Goal: Transaction & Acquisition: Purchase product/service

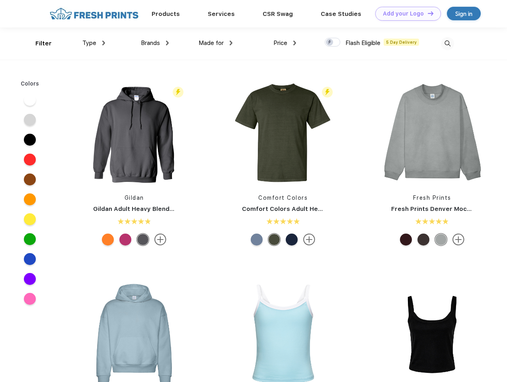
scroll to position [0, 0]
click at [405, 14] on link "Add your Logo Design Tool" at bounding box center [408, 14] width 66 height 14
click at [0, 0] on div "Design Tool" at bounding box center [0, 0] width 0 height 0
click at [427, 13] on link "Add your Logo Design Tool" at bounding box center [408, 14] width 66 height 14
click at [38, 43] on div "Filter" at bounding box center [43, 43] width 16 height 9
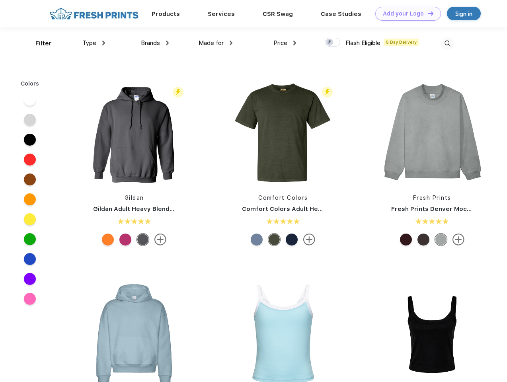
click at [94, 43] on span "Type" at bounding box center [89, 42] width 14 height 7
click at [155, 43] on span "Brands" at bounding box center [150, 42] width 19 height 7
click at [216, 43] on span "Made for" at bounding box center [211, 42] width 25 height 7
click at [285, 43] on span "Price" at bounding box center [280, 42] width 14 height 7
click at [333, 43] on div at bounding box center [333, 42] width 16 height 9
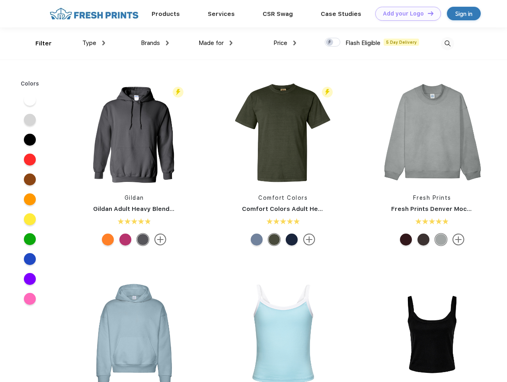
click at [330, 43] on input "checkbox" at bounding box center [327, 39] width 5 height 5
click at [447, 43] on img at bounding box center [447, 43] width 13 height 13
